Goal: Information Seeking & Learning: Learn about a topic

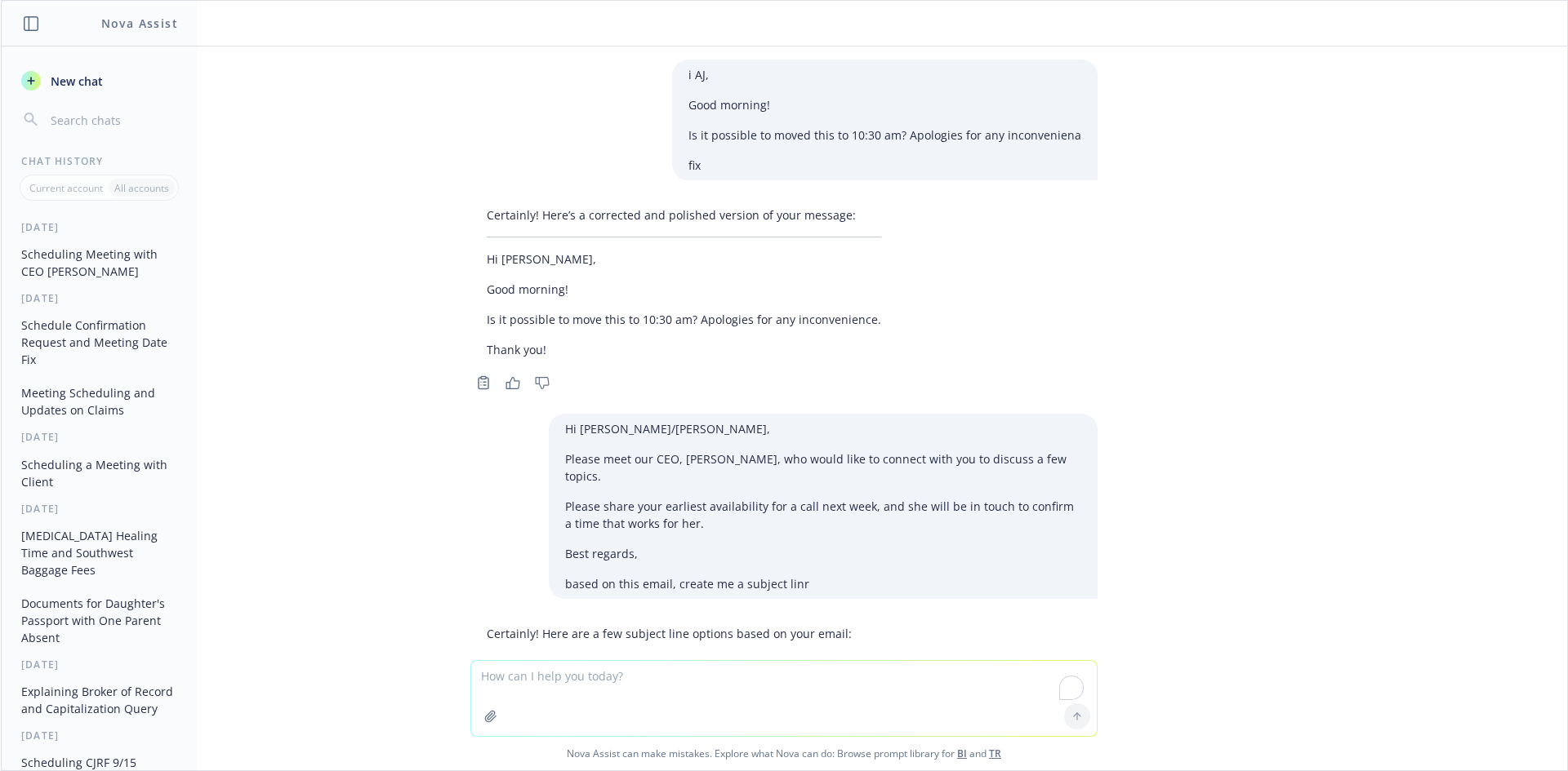
scroll to position [5673, 0]
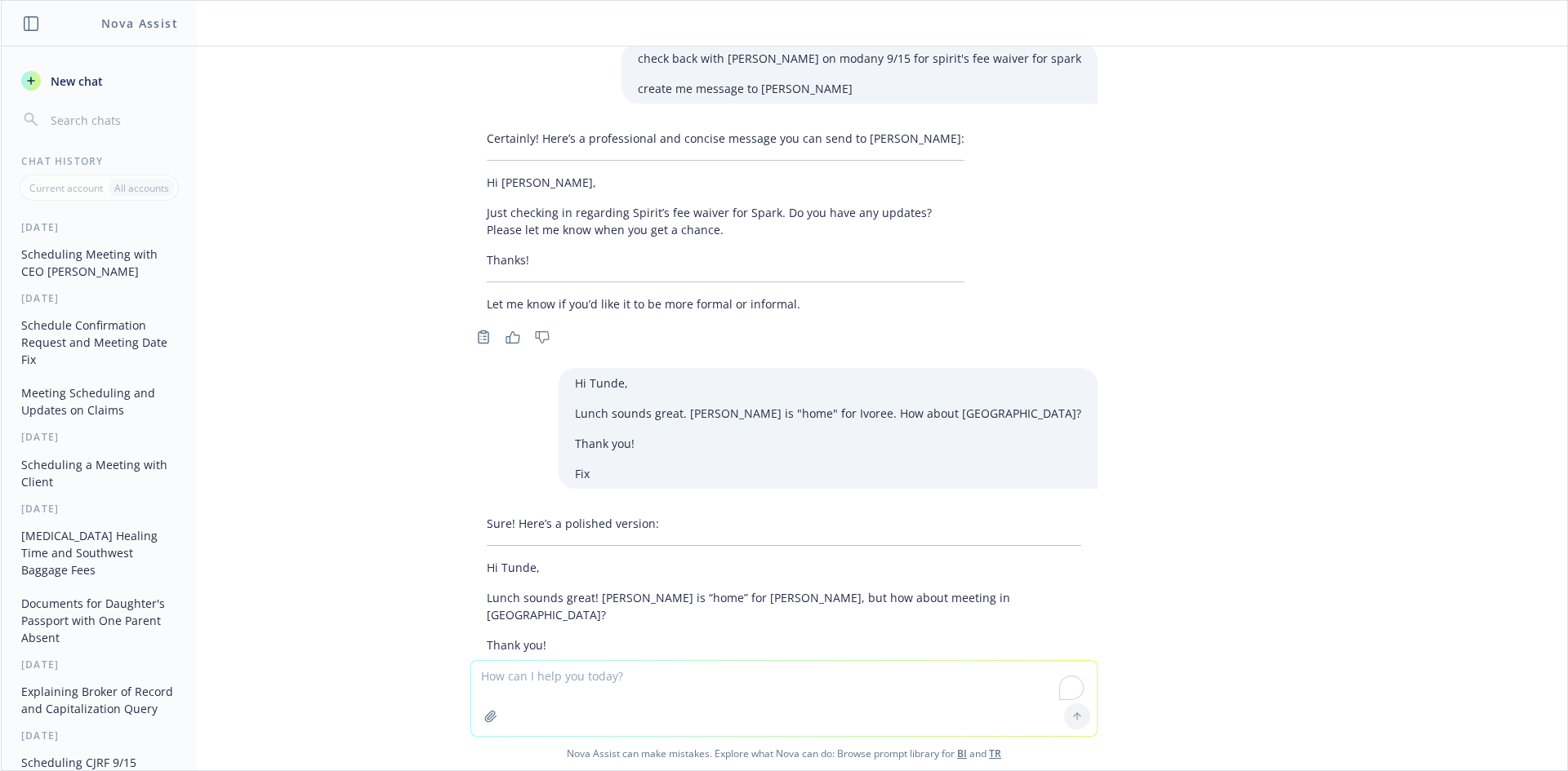
click at [734, 686] on textarea "To enrich screen reader interactions, please activate Accessibility in Grammarl…" at bounding box center [784, 698] width 626 height 75
paste textarea "[MEDICAL_DATA]"
type textarea "[MEDICAL_DATA]"
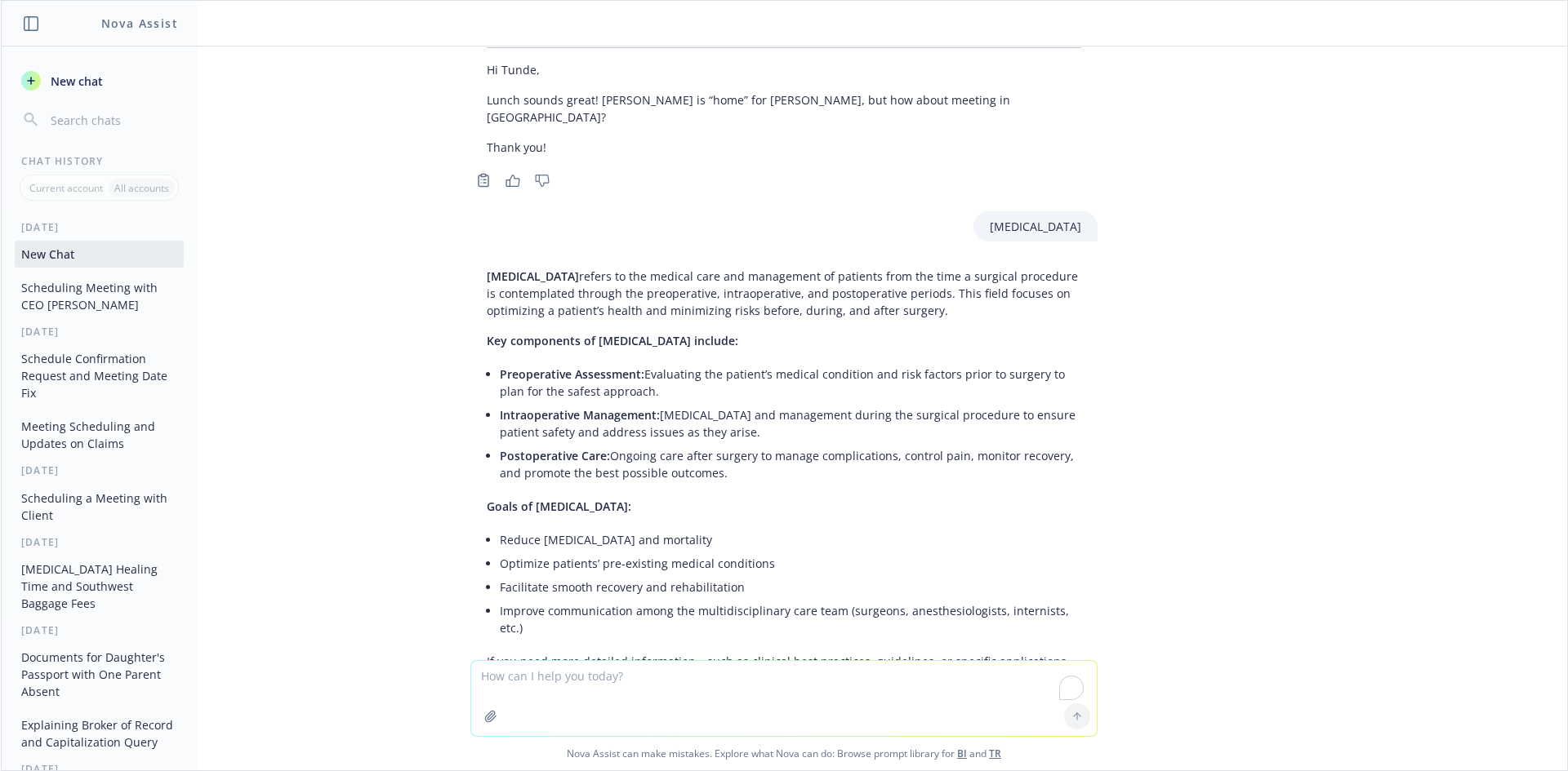
scroll to position [6187, 0]
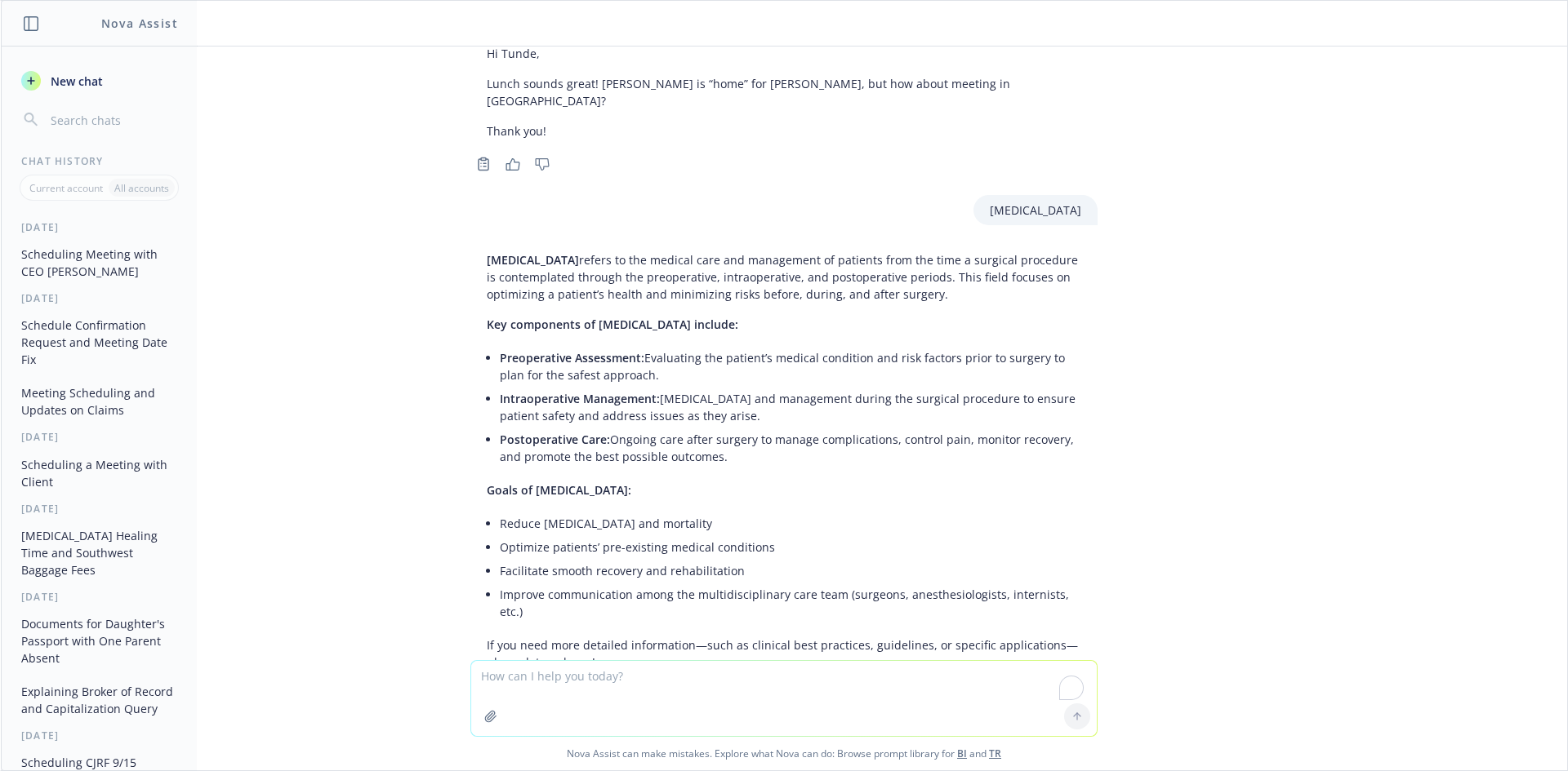
drag, startPoint x: 845, startPoint y: 422, endPoint x: 845, endPoint y: 476, distance: 54.0
click at [845, 474] on div "[MEDICAL_DATA] refers to the medical care and management of patients from the t…" at bounding box center [784, 461] width 628 height 433
click at [1062, 636] on p "If you need more detailed information—such as clinical best practices, guidelin…" at bounding box center [784, 653] width 595 height 34
